Goal: Information Seeking & Learning: Learn about a topic

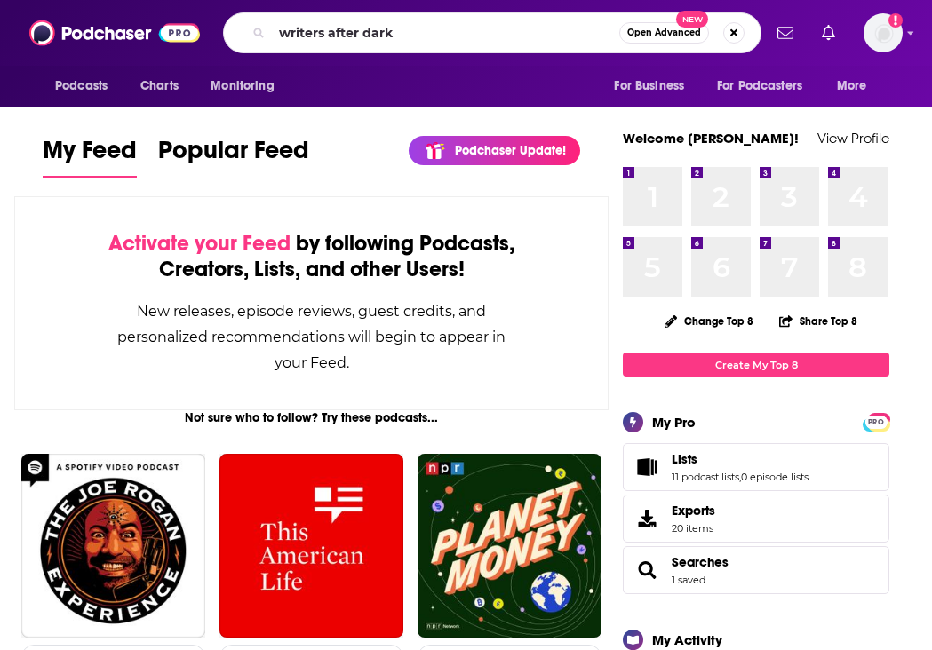
type input "writers after dark"
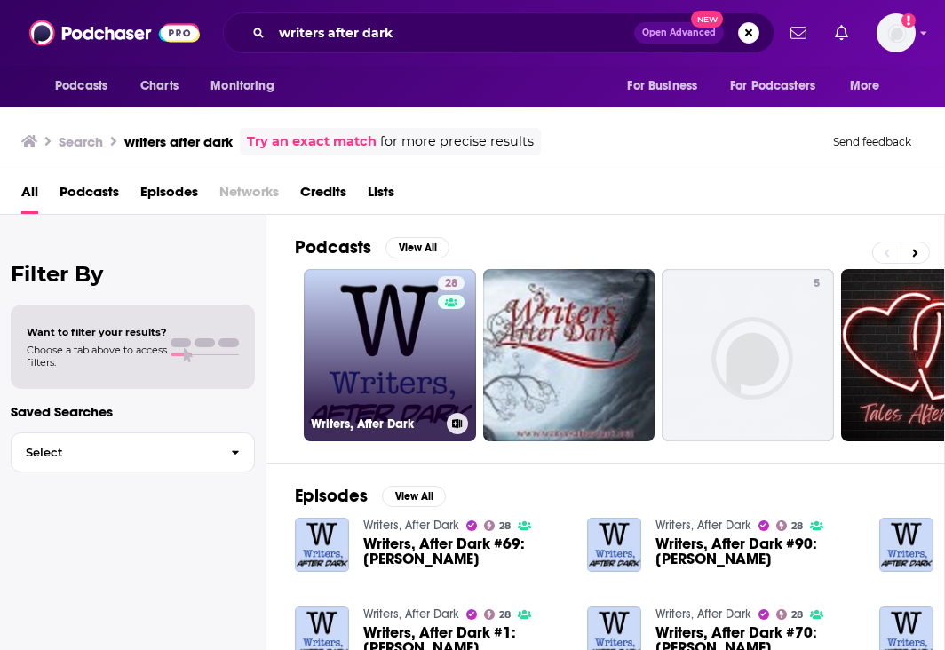
click at [380, 372] on link "28 Writers, After Dark" at bounding box center [390, 355] width 172 height 172
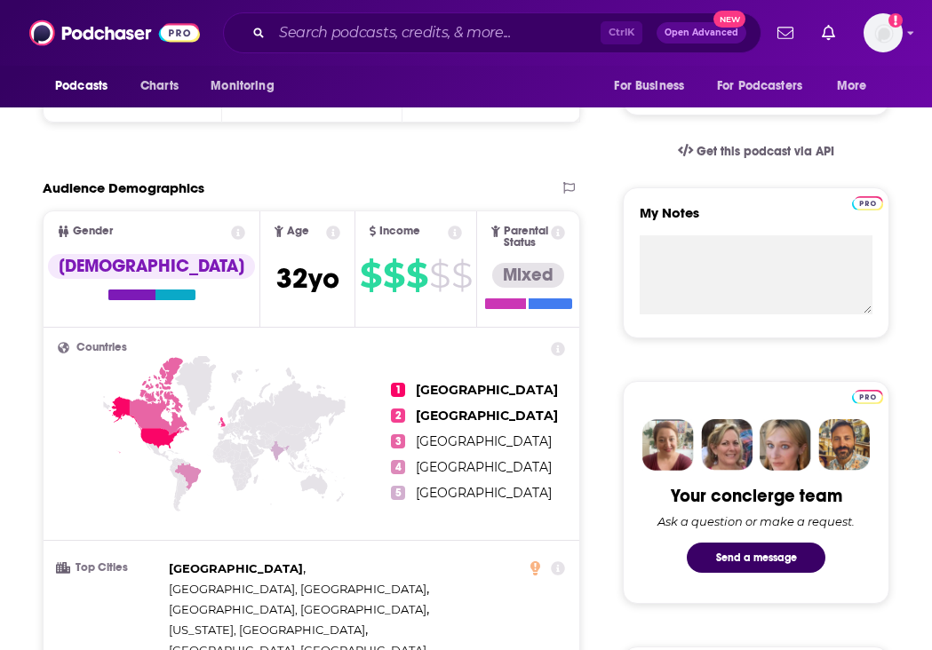
scroll to position [977, 0]
